Goal: Find specific page/section: Find specific page/section

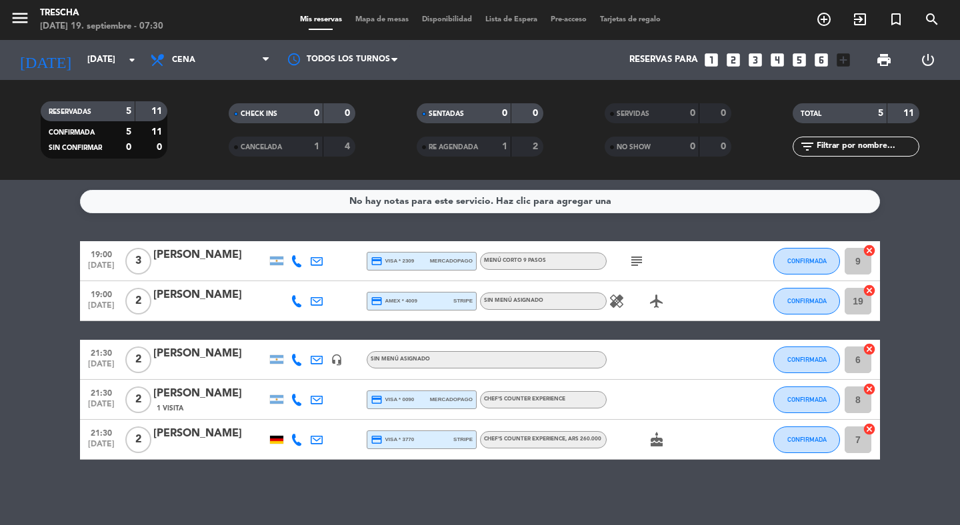
click at [620, 306] on icon "healing" at bounding box center [617, 301] width 16 height 16
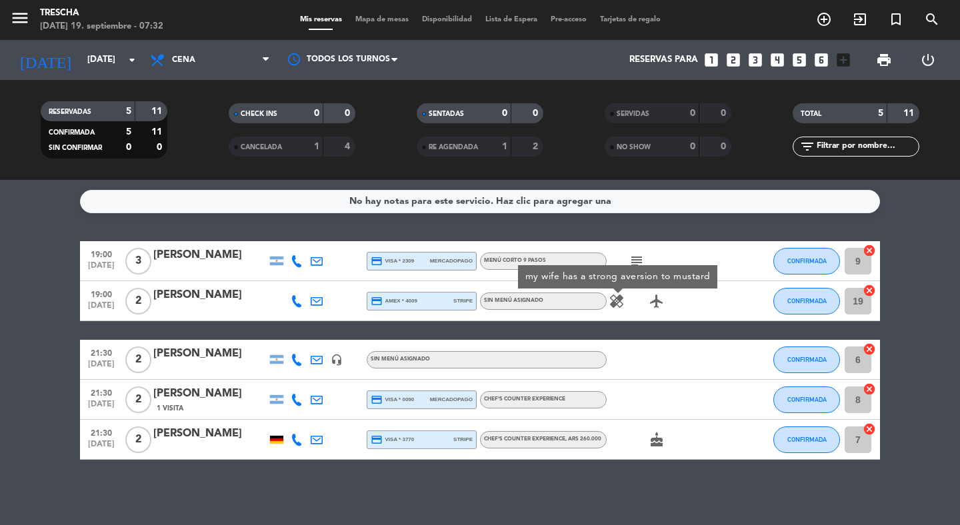
click at [681, 358] on div at bounding box center [667, 359] width 120 height 39
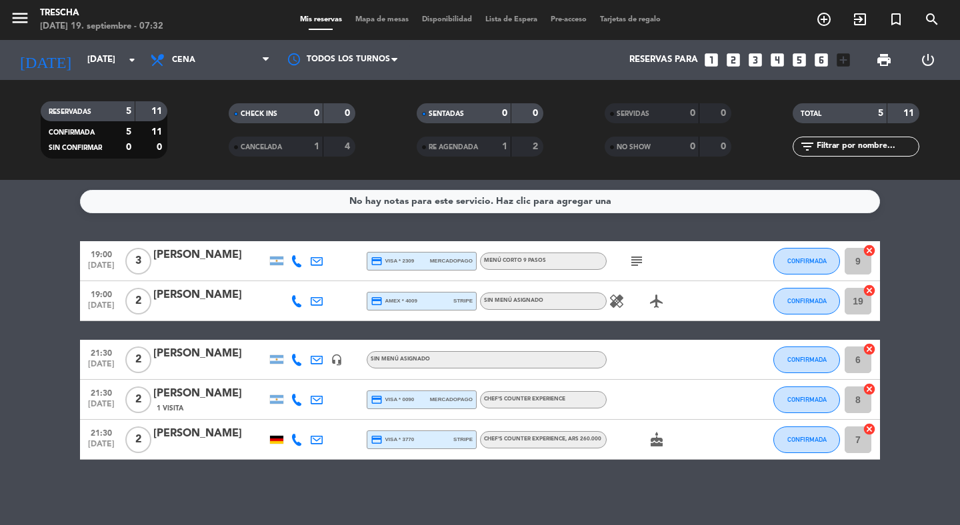
click at [650, 268] on div "subject" at bounding box center [667, 260] width 120 height 39
click at [646, 265] on span "subject" at bounding box center [637, 261] width 20 height 16
click at [643, 263] on icon "subject" at bounding box center [637, 261] width 16 height 16
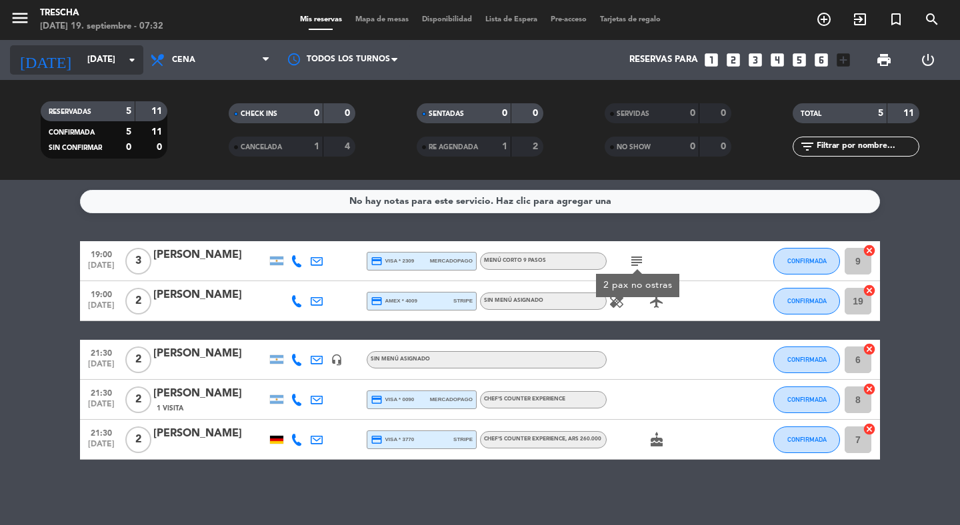
click at [81, 61] on input "[DATE]" at bounding box center [139, 60] width 117 height 24
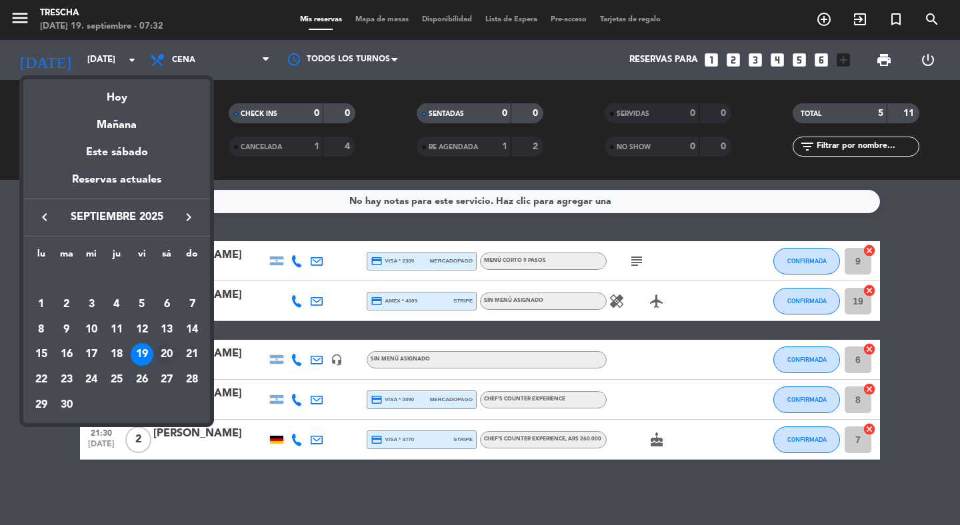
click at [168, 355] on div "20" at bounding box center [166, 354] width 23 height 23
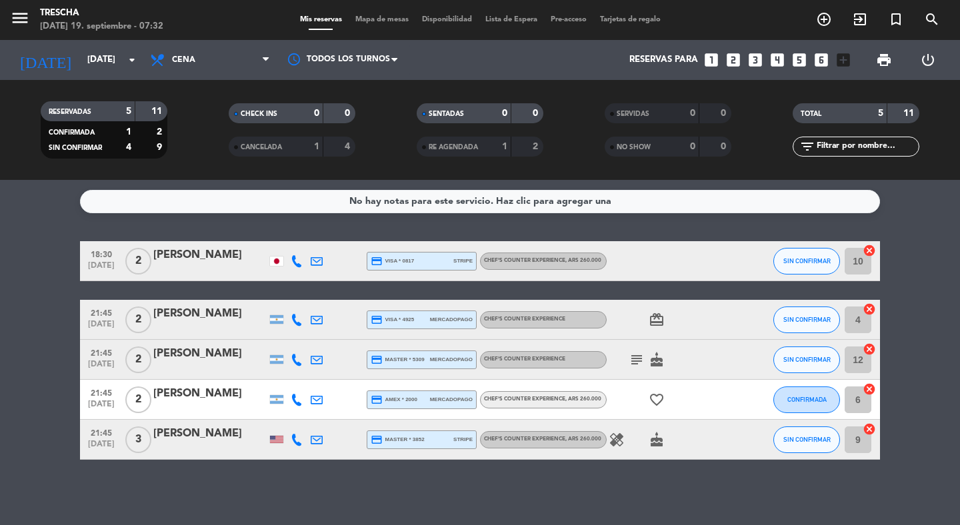
click at [639, 358] on icon "subject" at bounding box center [637, 360] width 16 height 16
click at [677, 347] on div "subject Es el cumpleaños de mi mujer. cake" at bounding box center [667, 359] width 120 height 39
click at [660, 397] on icon "favorite_border" at bounding box center [657, 400] width 16 height 16
click at [624, 449] on div "healing cake" at bounding box center [667, 439] width 120 height 39
click at [613, 436] on icon "healing" at bounding box center [617, 440] width 16 height 16
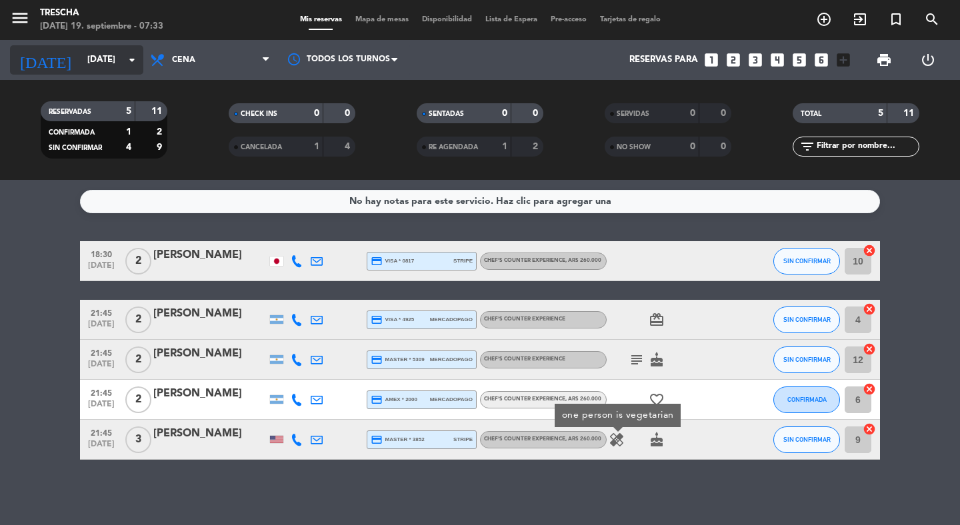
click at [125, 52] on icon "arrow_drop_down" at bounding box center [132, 60] width 16 height 16
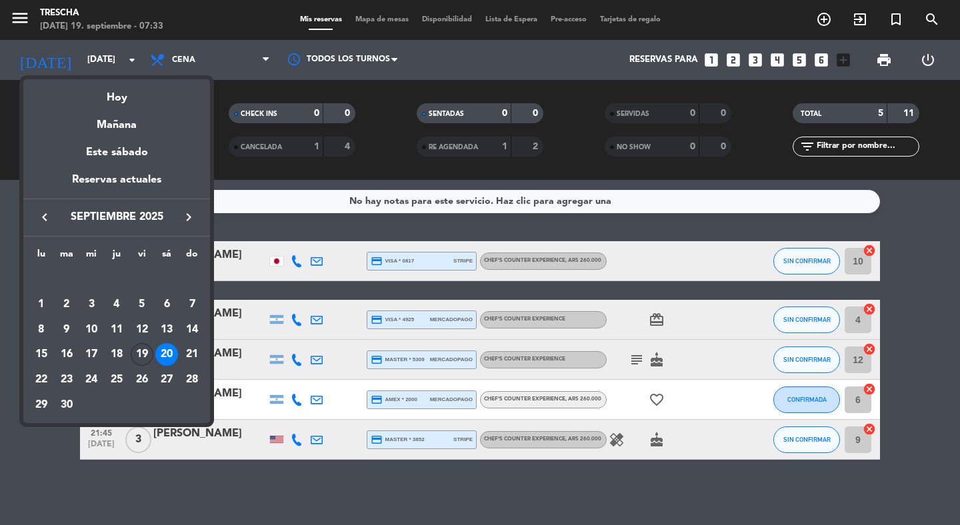
click at [147, 357] on div "19" at bounding box center [142, 354] width 23 height 23
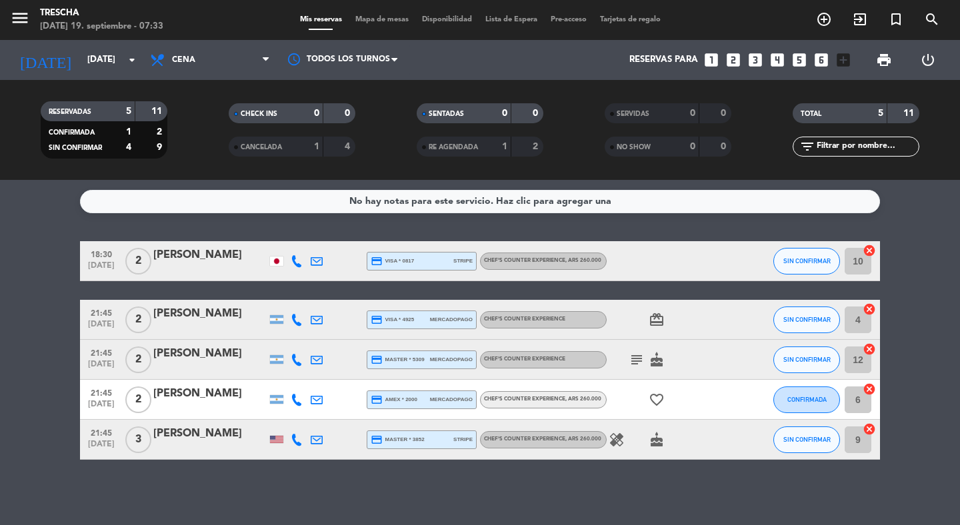
type input "[DATE]"
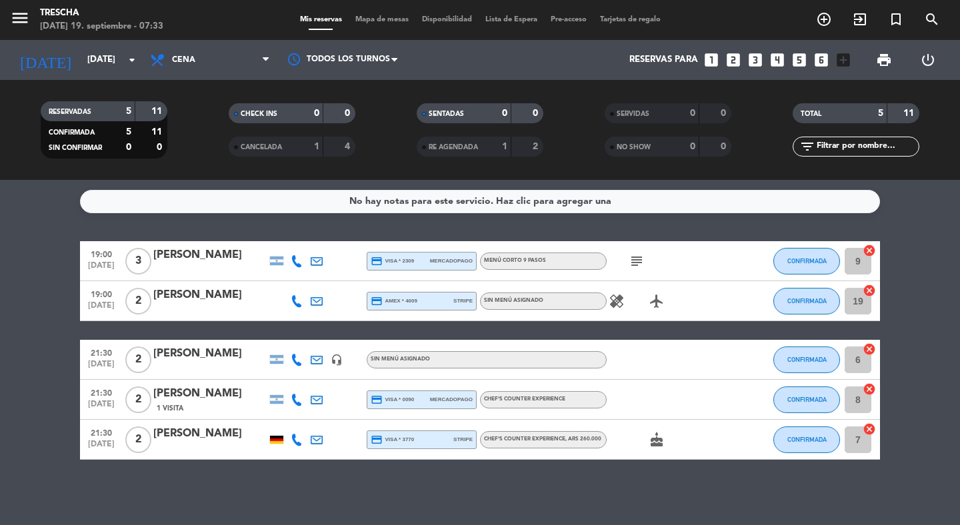
click at [612, 300] on icon "healing" at bounding box center [617, 301] width 16 height 16
